Goal: Task Accomplishment & Management: Complete application form

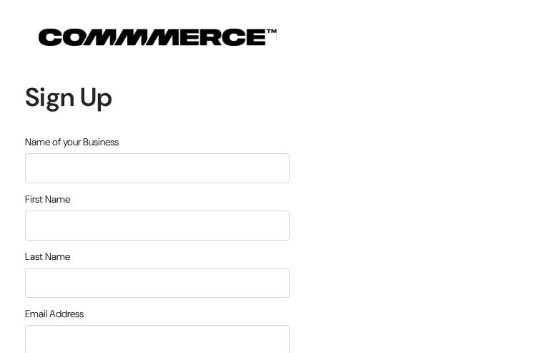
type input "qkEvTvEsGgbrf"
type input "GknDVgimZ"
type input "CayQVSuY"
type input "[EMAIL_ADDRESS][DOMAIN_NAME]"
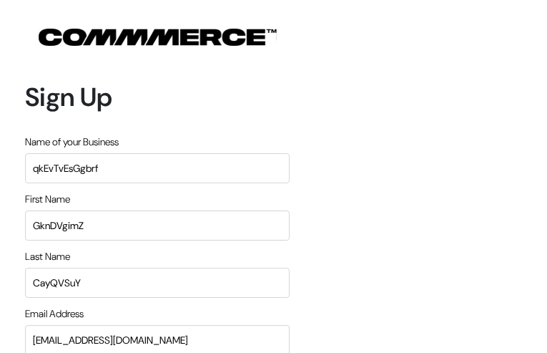
type input "8229981731"
type input "LjNROGgSumnl"
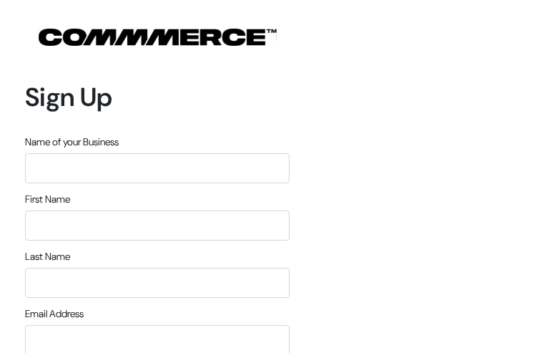
type input "CiDJDCiJSBLpelB"
type input "VDYJNUonsYC"
type input "ELWJZMIvMTbTqBk"
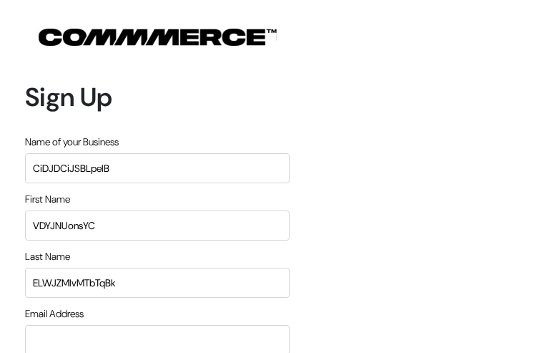
type input "[EMAIL_ADDRESS][DOMAIN_NAME]"
type input "8441474398"
type input "lUawkgmLftfhU"
